Goal: Check status: Check status

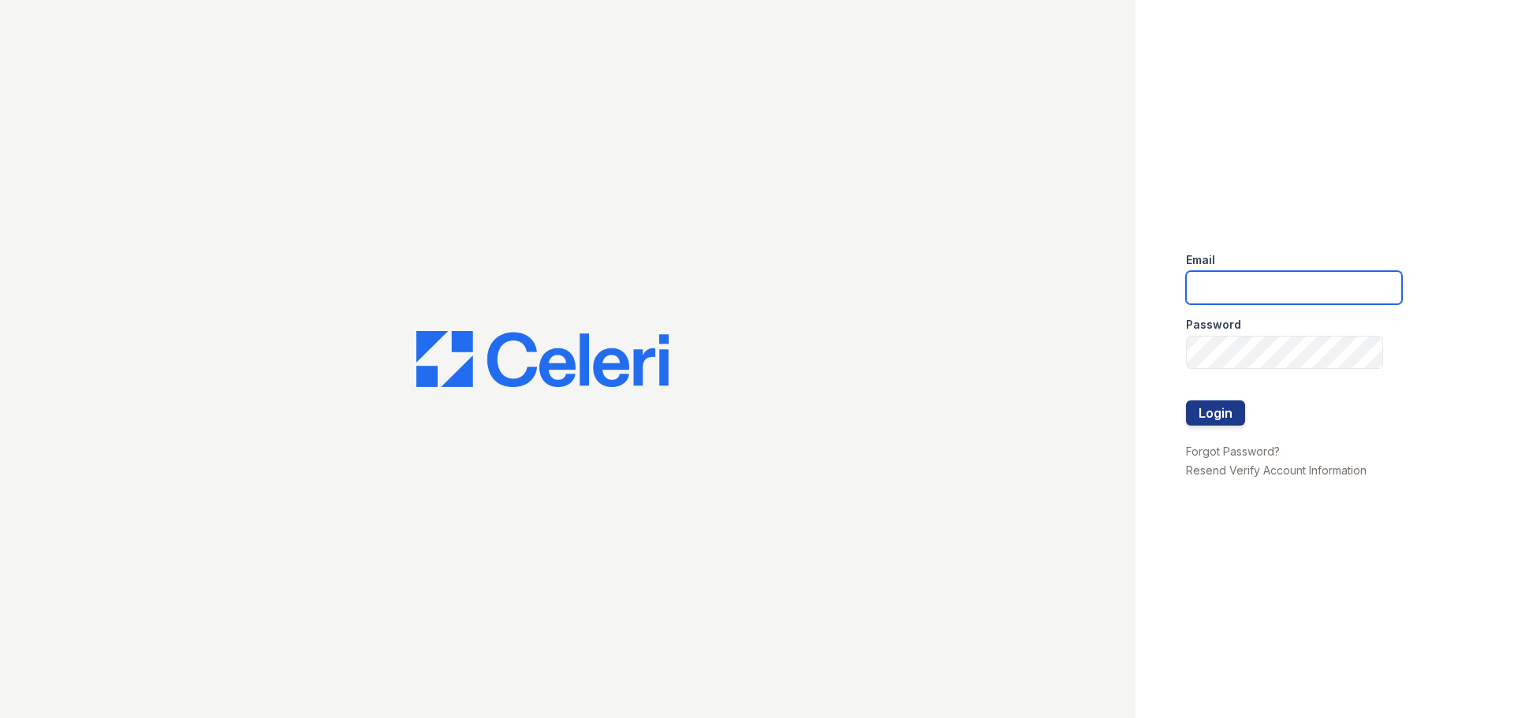
click at [1240, 285] on input "email" at bounding box center [1294, 287] width 216 height 33
type input "[EMAIL_ADDRESS][DOMAIN_NAME]"
click at [1204, 420] on button "Login" at bounding box center [1215, 413] width 59 height 25
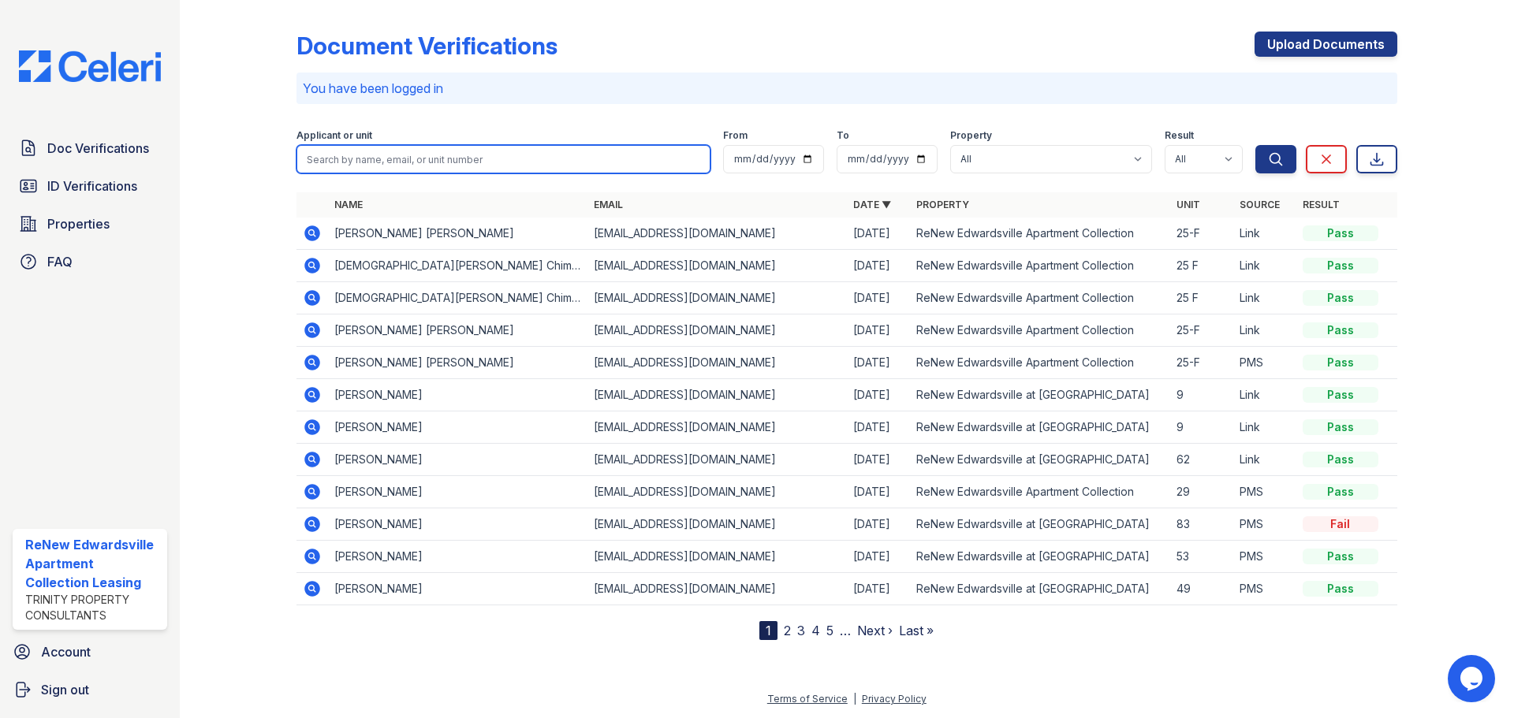
click at [487, 154] on input "search" at bounding box center [504, 159] width 414 height 28
type input "sanjay"
click at [1255, 145] on button "Search" at bounding box center [1275, 159] width 41 height 28
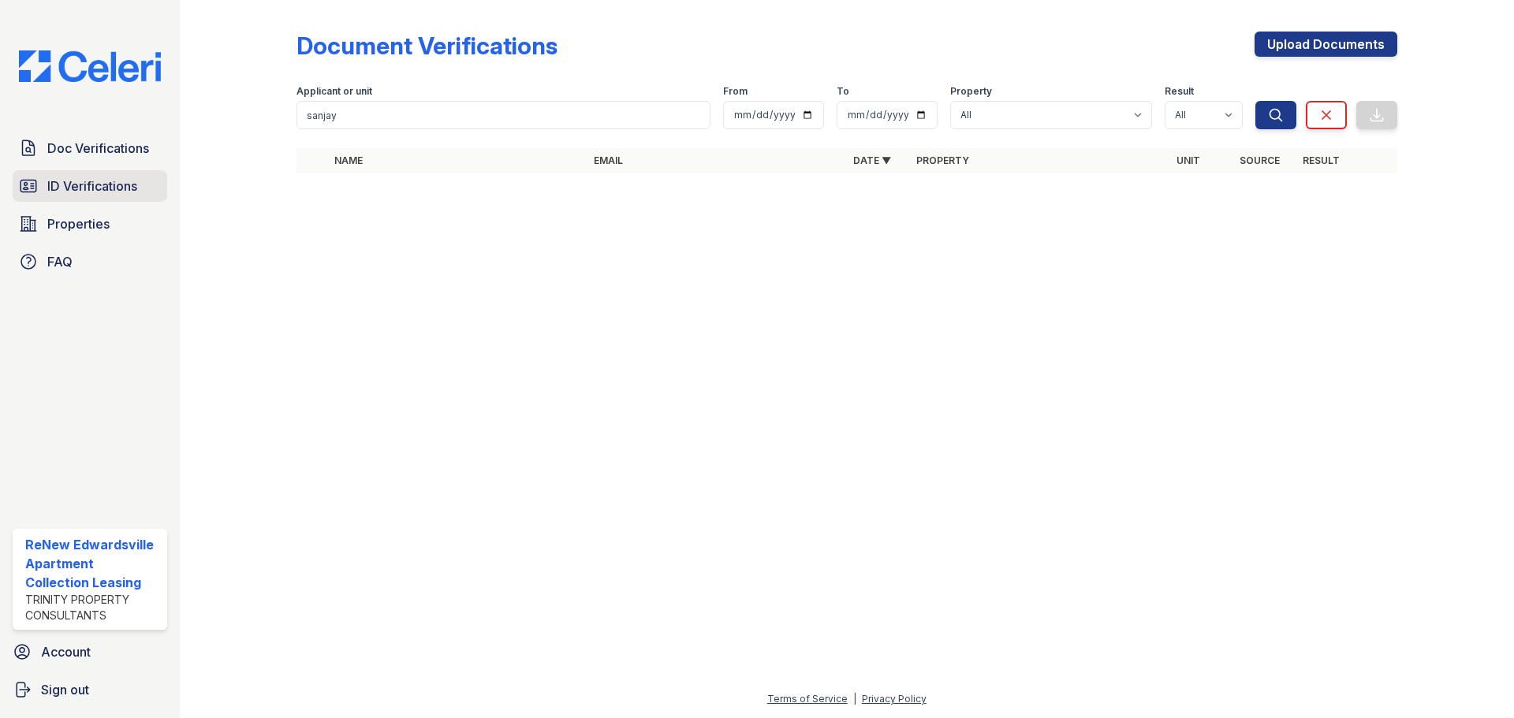
click at [99, 186] on span "ID Verifications" at bounding box center [92, 186] width 90 height 19
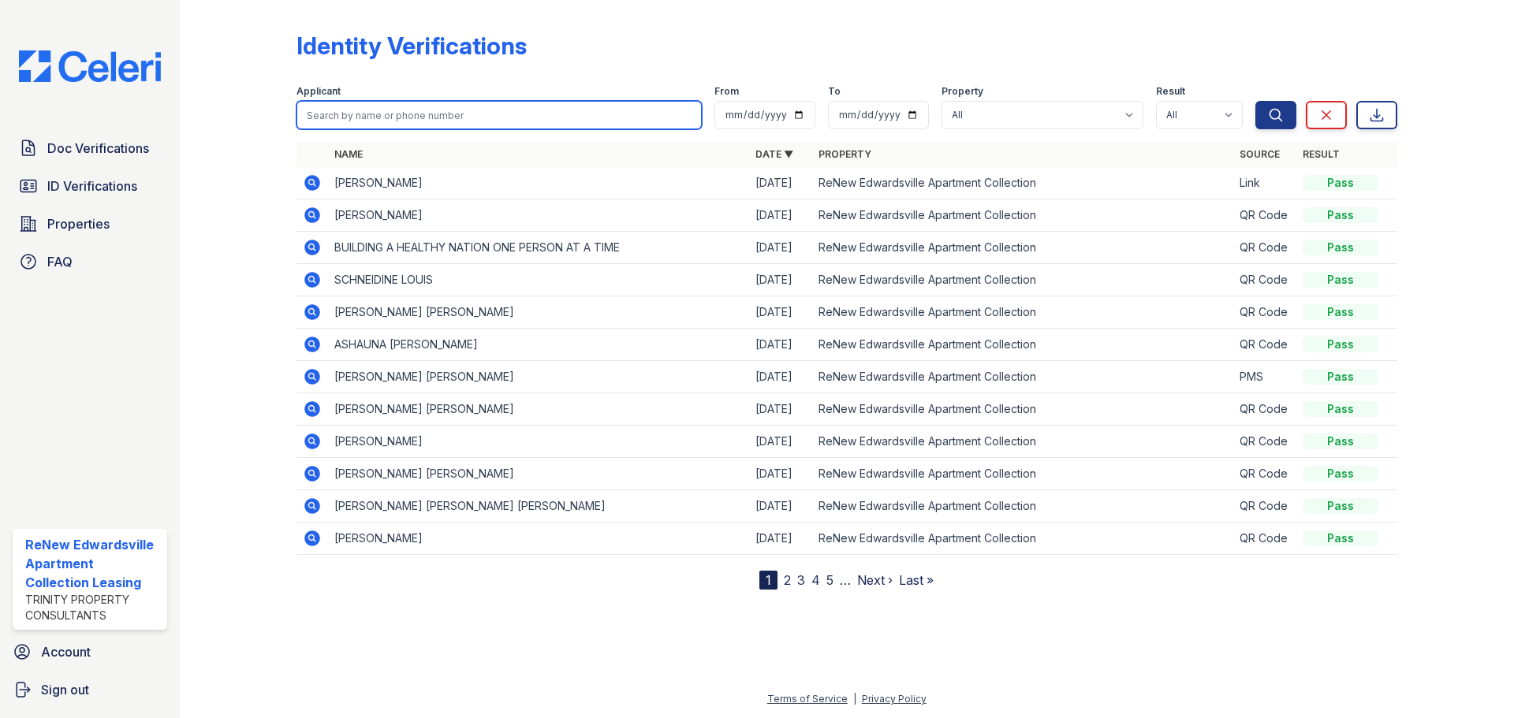
click at [431, 123] on input "search" at bounding box center [499, 115] width 405 height 28
type input "sanjay"
click at [1255, 101] on button "Search" at bounding box center [1275, 115] width 41 height 28
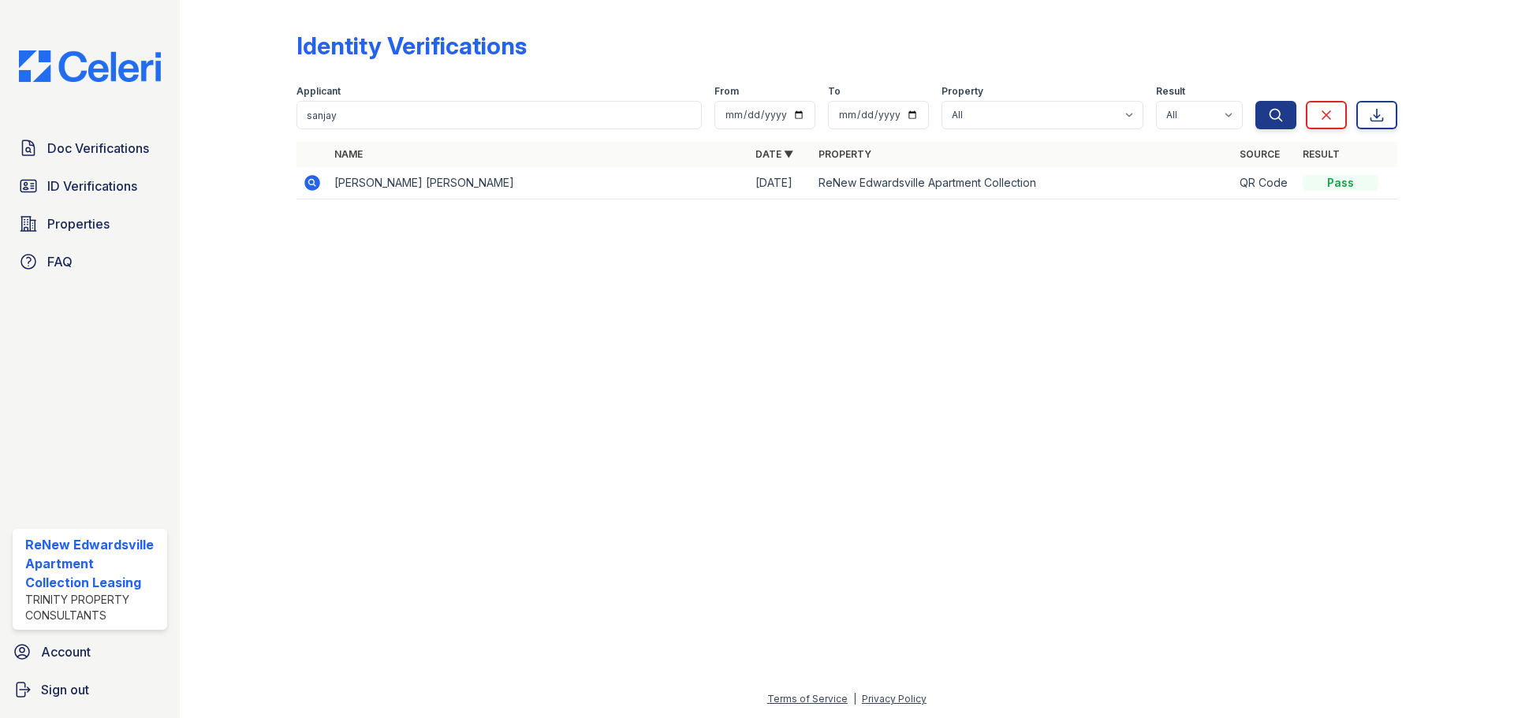
click at [313, 187] on icon at bounding box center [312, 183] width 16 height 16
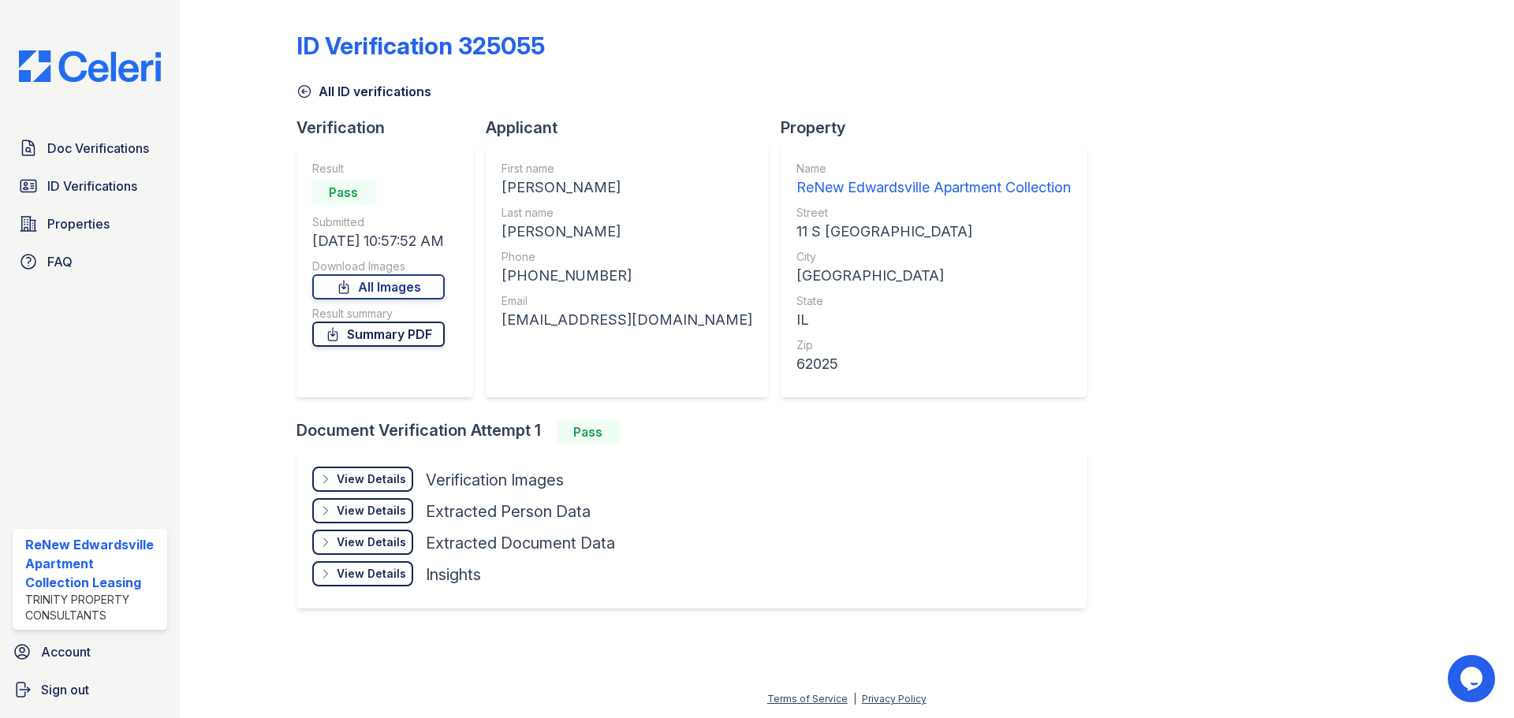
click at [437, 337] on link "Summary PDF" at bounding box center [378, 334] width 132 height 25
click at [375, 489] on div "View Details Details" at bounding box center [362, 479] width 101 height 25
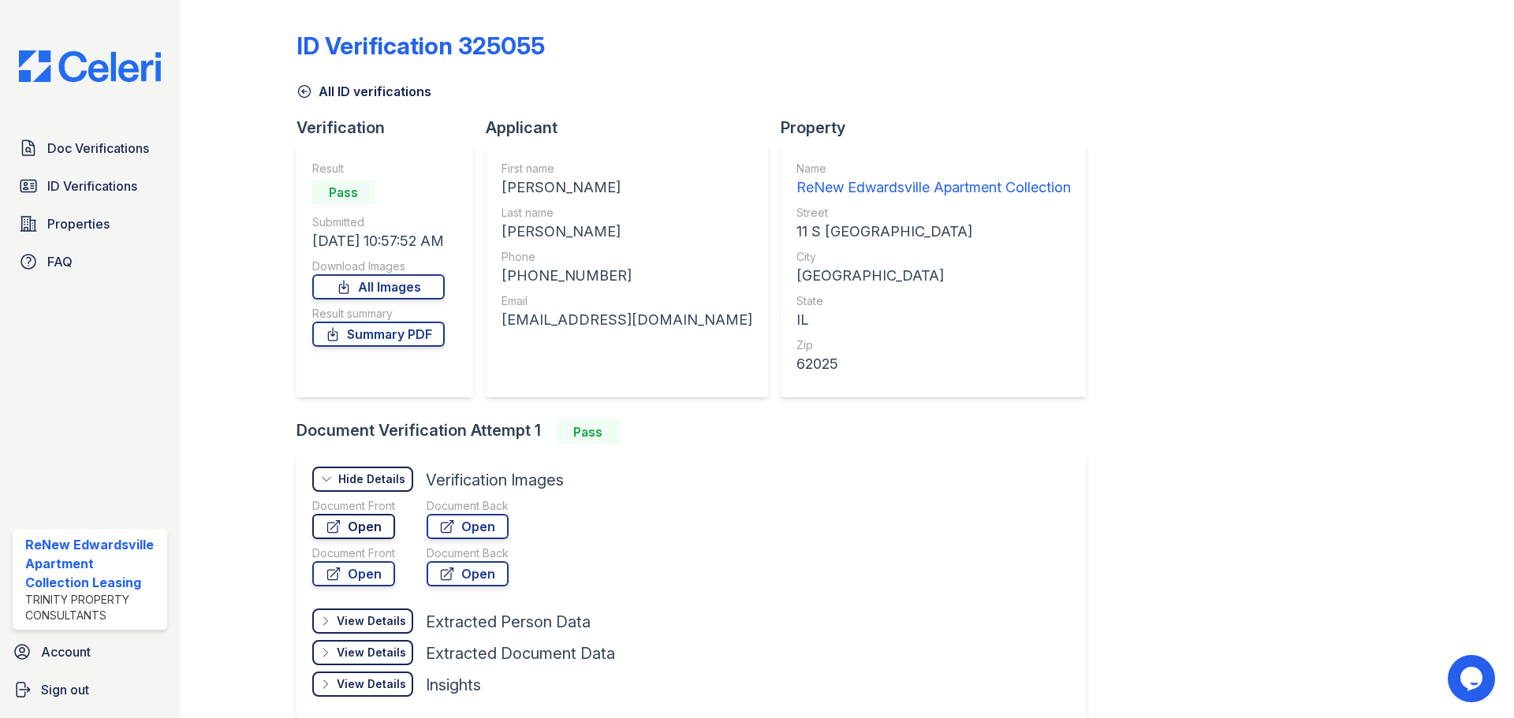
click at [370, 533] on link "Open" at bounding box center [353, 526] width 83 height 25
